Goal: Task Accomplishment & Management: Manage account settings

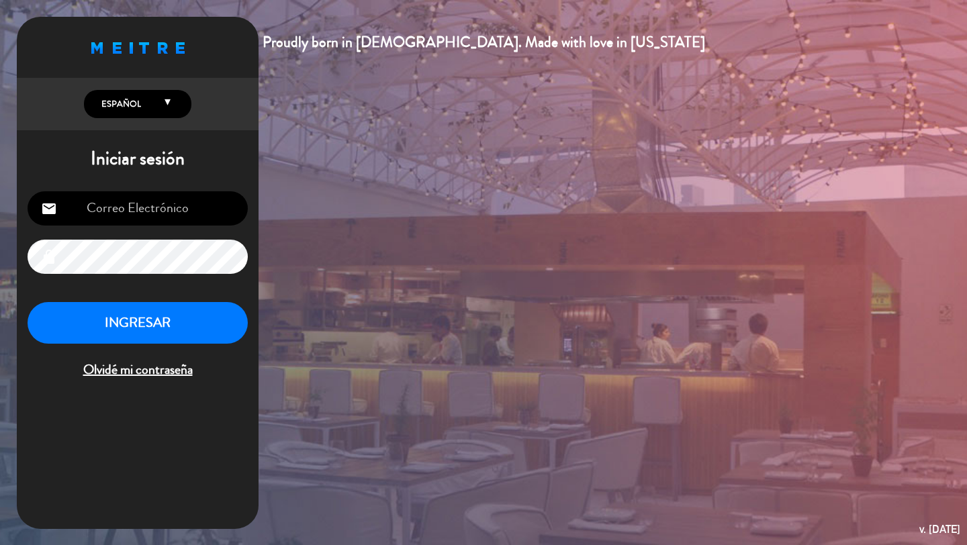
type input "[EMAIL_ADDRESS][DOMAIN_NAME]"
click at [145, 326] on button "INGRESAR" at bounding box center [138, 323] width 220 height 42
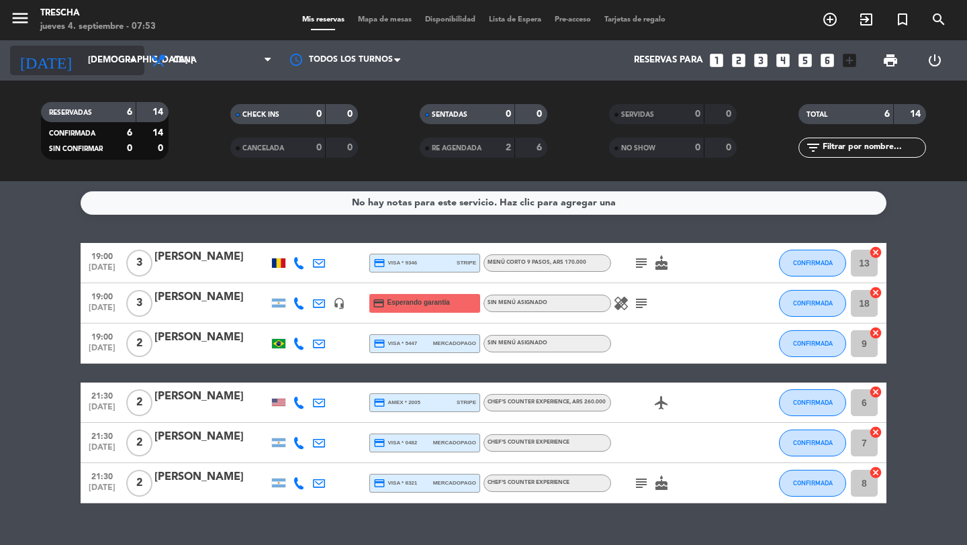
click at [98, 73] on div "[DATE] [DEMOGRAPHIC_DATA] [DATE] arrow_drop_down" at bounding box center [77, 61] width 134 height 30
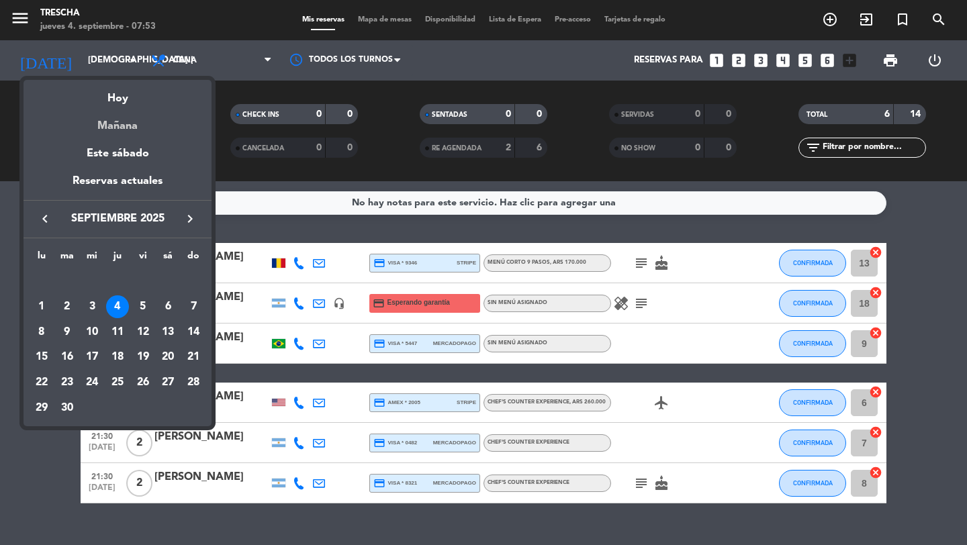
click at [118, 129] on div "Mañana" at bounding box center [118, 121] width 188 height 28
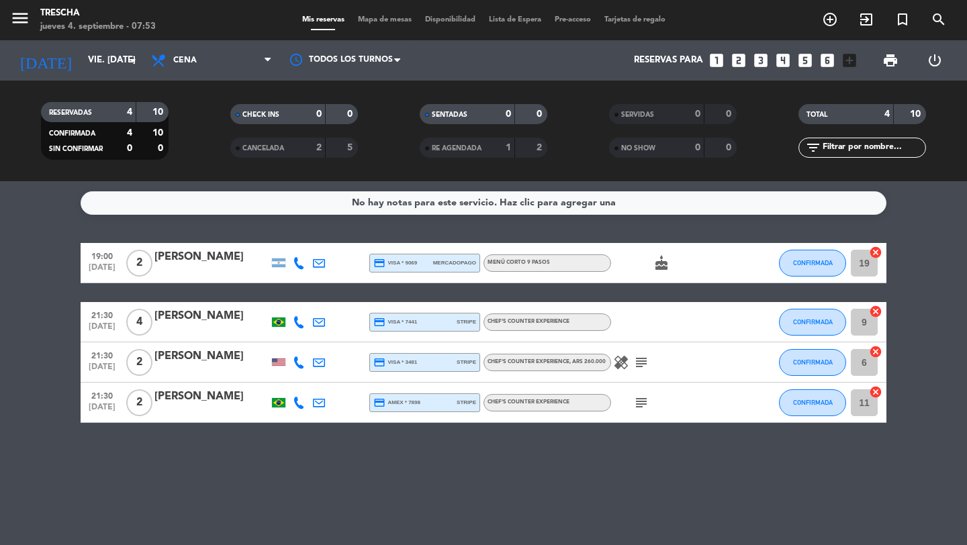
click at [624, 370] on icon "healing" at bounding box center [621, 363] width 16 height 16
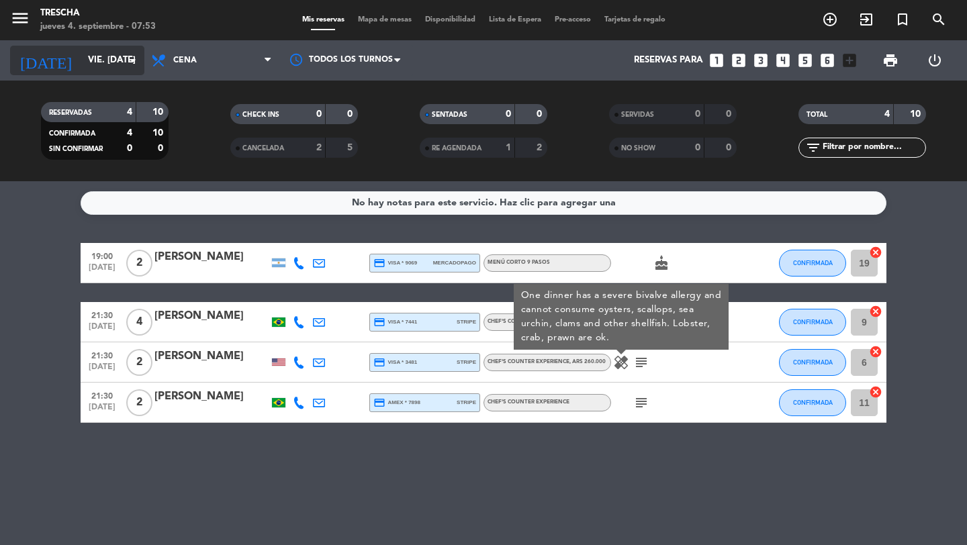
click at [115, 64] on input "vie. [DATE]" at bounding box center [140, 60] width 118 height 24
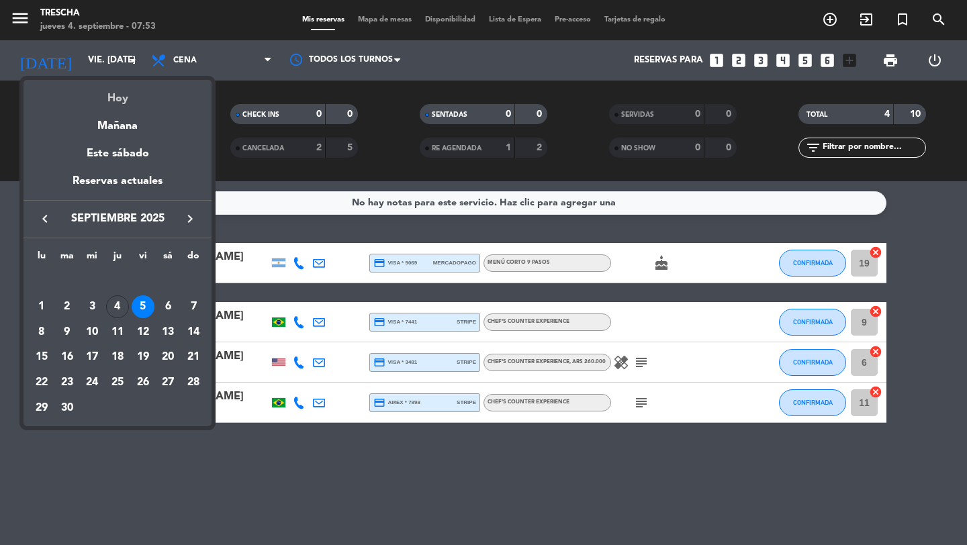
click at [124, 99] on div "Hoy" at bounding box center [118, 94] width 188 height 28
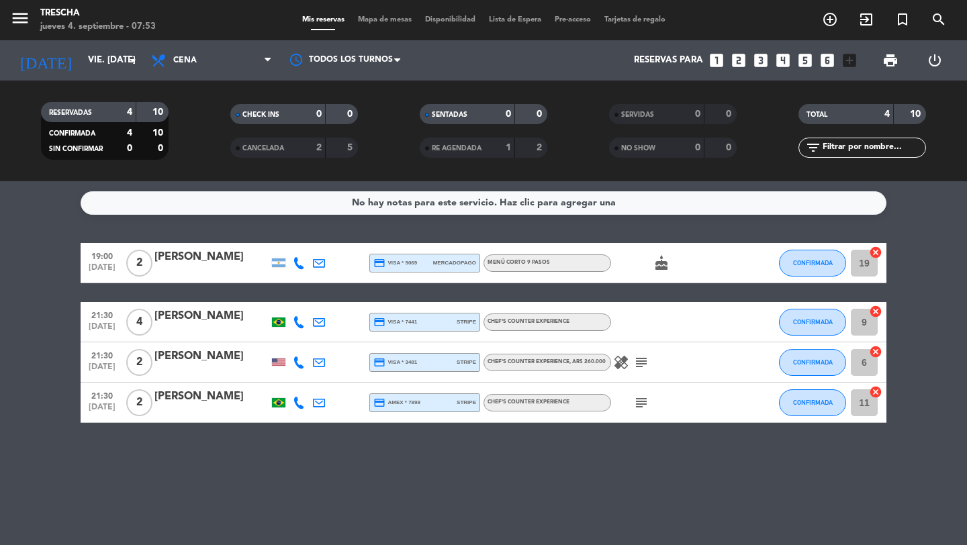
type input "[DEMOGRAPHIC_DATA] [DATE]"
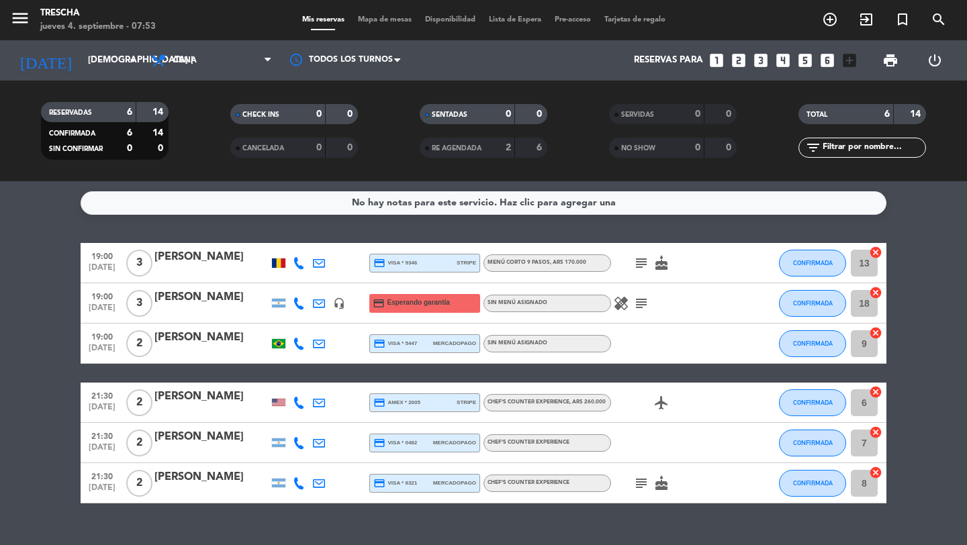
click at [624, 306] on icon "healing" at bounding box center [621, 303] width 16 height 16
click at [637, 304] on icon "subject" at bounding box center [641, 303] width 16 height 16
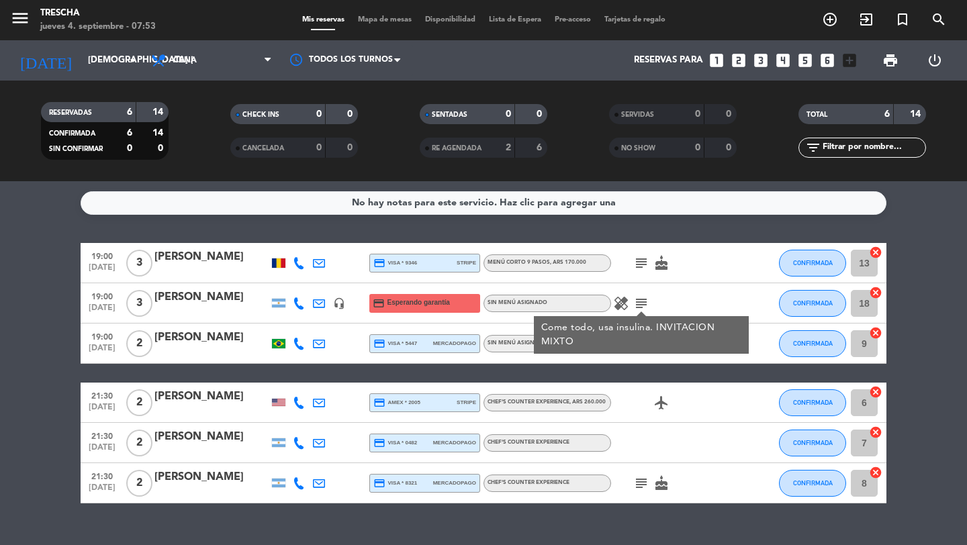
click at [643, 261] on icon "subject" at bounding box center [641, 263] width 16 height 16
